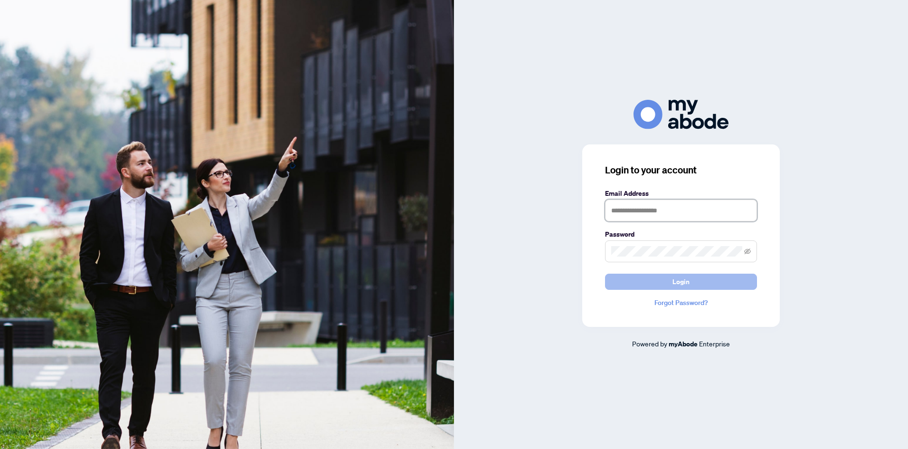
type input "**********"
click at [680, 281] on span "Login" at bounding box center [681, 281] width 17 height 15
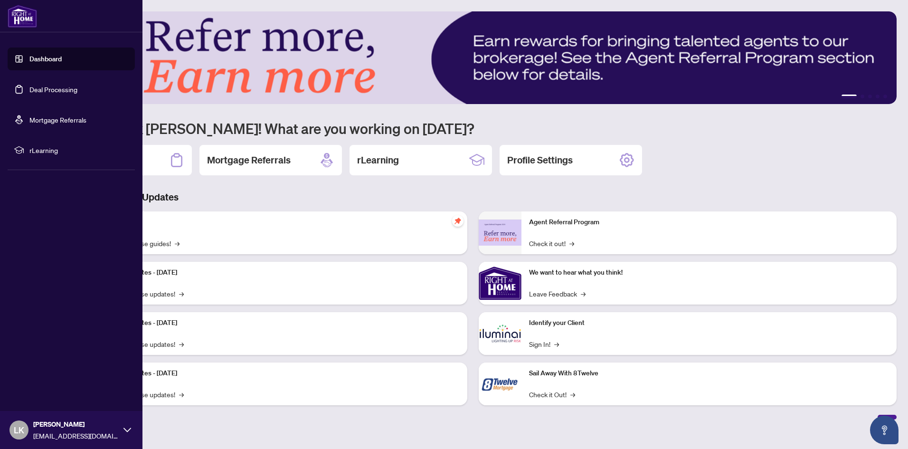
click at [53, 89] on link "Deal Processing" at bounding box center [53, 89] width 48 height 9
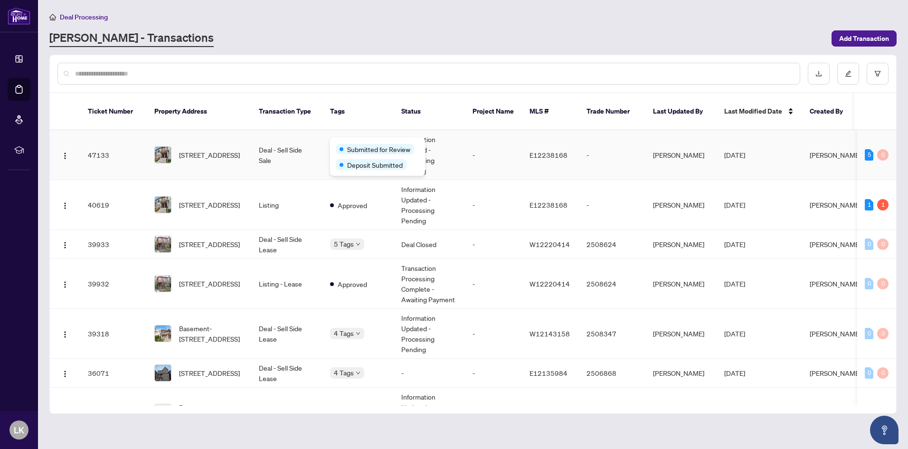
click at [348, 141] on div "Submitted for Review Deposit Submitted" at bounding box center [377, 156] width 95 height 38
click at [311, 155] on td "Deal - Sell Side Sale" at bounding box center [286, 155] width 71 height 50
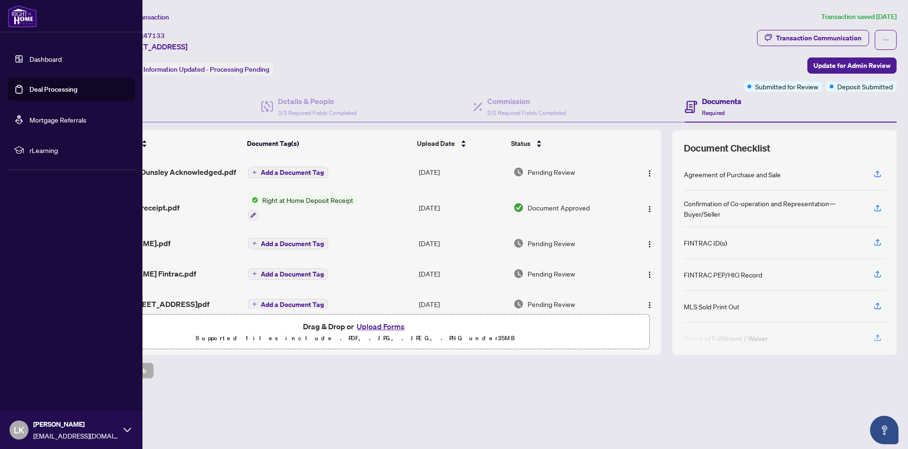
click at [39, 89] on link "Deal Processing" at bounding box center [53, 89] width 48 height 9
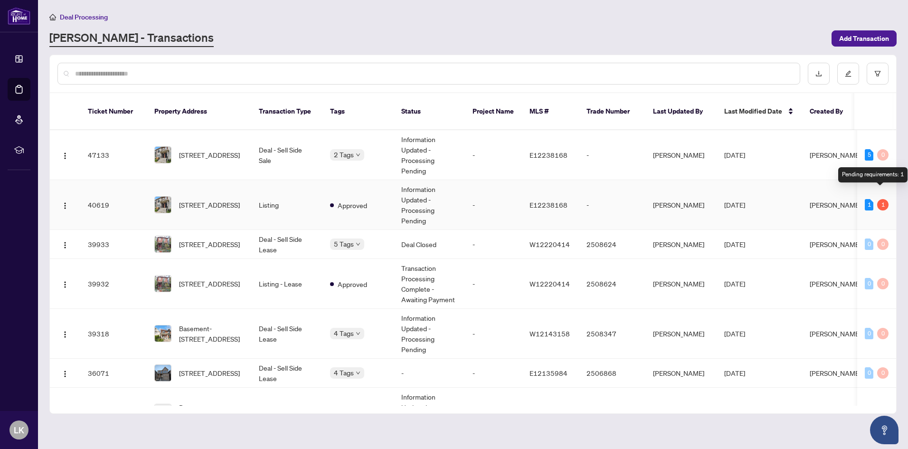
click at [879, 199] on div "1" at bounding box center [882, 204] width 11 height 11
click at [865, 199] on div "1" at bounding box center [869, 204] width 9 height 11
click at [866, 199] on div "1" at bounding box center [869, 204] width 9 height 11
click at [881, 199] on div "1" at bounding box center [882, 204] width 11 height 11
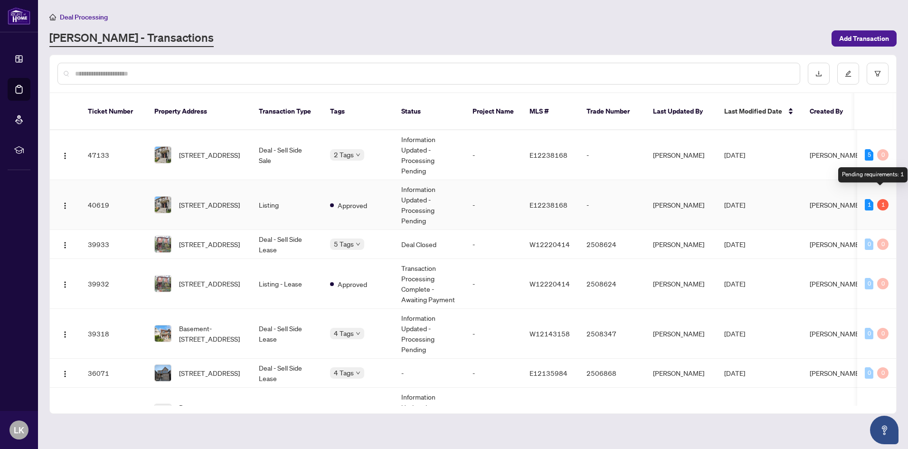
click at [881, 199] on div "1" at bounding box center [882, 204] width 11 height 11
click at [225, 199] on span "[STREET_ADDRESS]" at bounding box center [209, 204] width 61 height 10
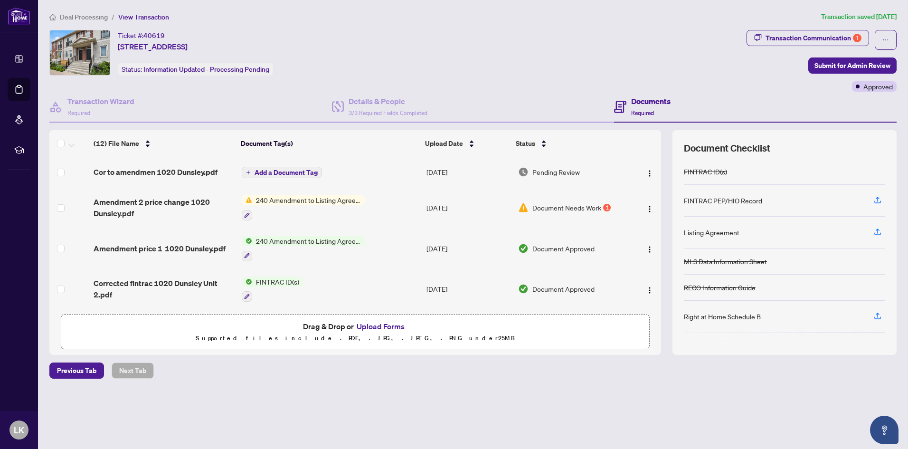
click at [587, 208] on span "Document Needs Work" at bounding box center [566, 207] width 69 height 10
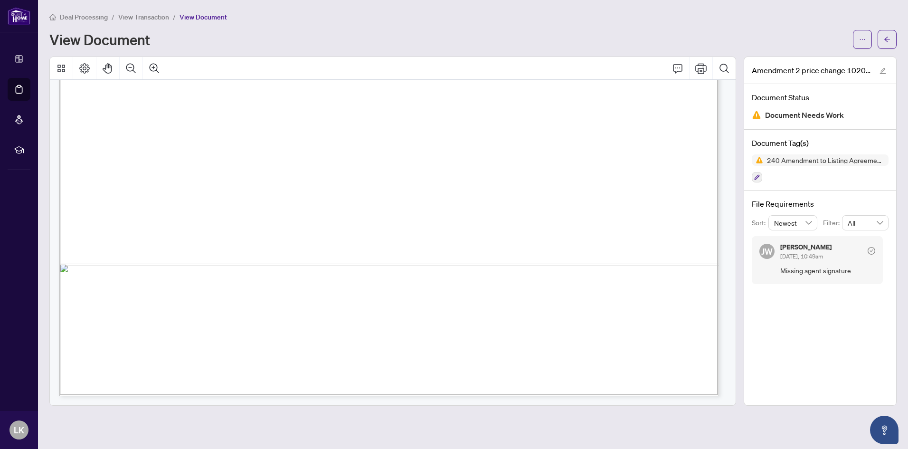
scroll to position [315, 0]
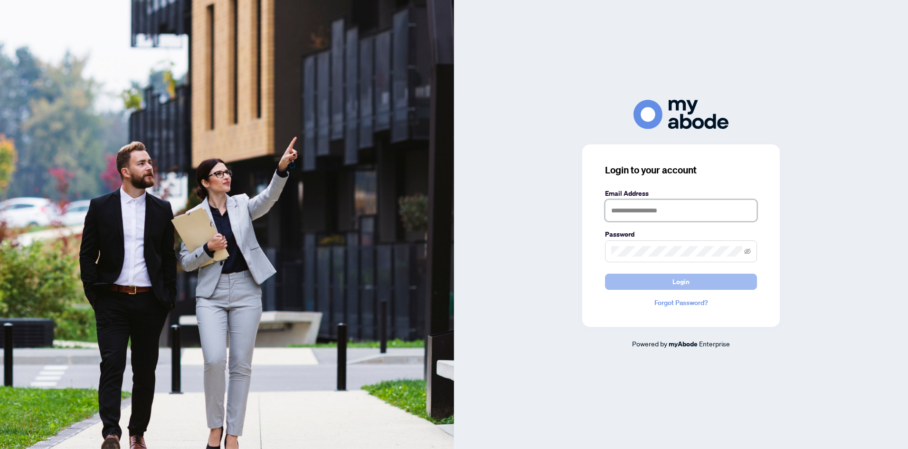
type input "**********"
click at [683, 281] on span "Login" at bounding box center [681, 281] width 17 height 15
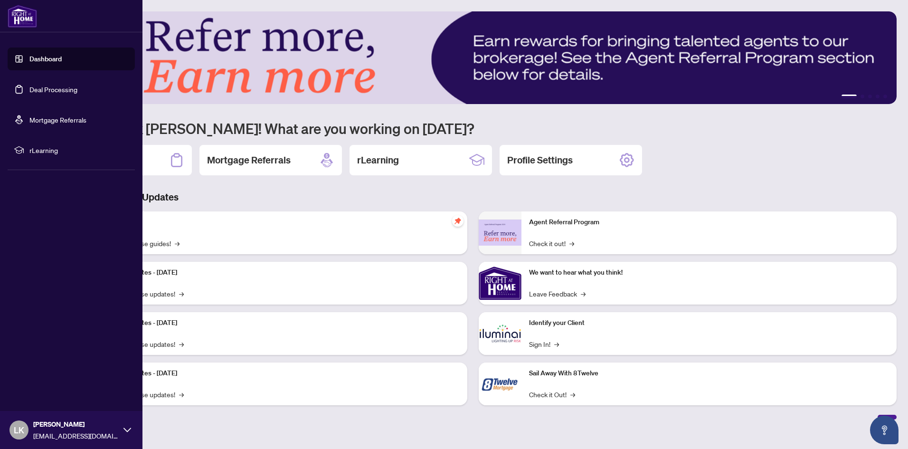
click at [55, 93] on link "Deal Processing" at bounding box center [53, 89] width 48 height 9
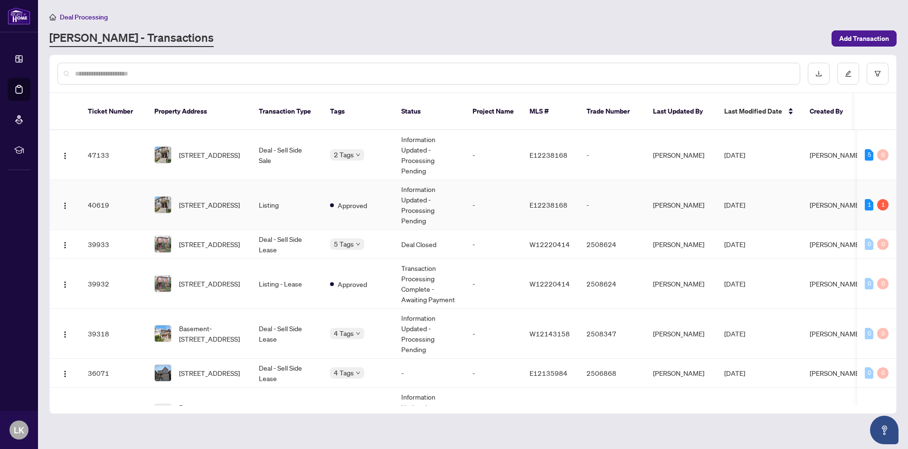
click at [234, 182] on td "[STREET_ADDRESS]" at bounding box center [199, 205] width 104 height 50
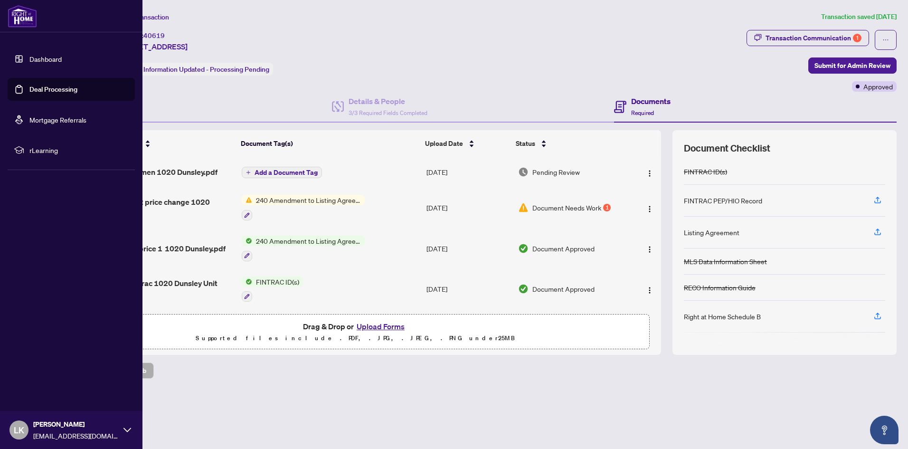
click at [49, 58] on link "Dashboard" at bounding box center [45, 59] width 32 height 9
